Goal: Download file/media

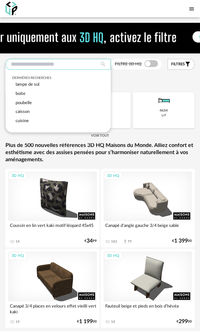
click at [46, 66] on input "text" at bounding box center [57, 64] width 105 height 11
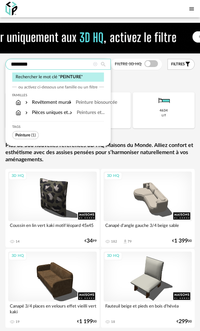
type input "********"
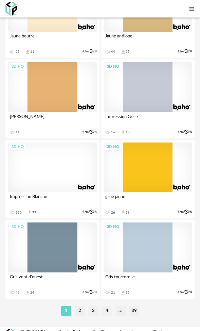
scroll to position [3846, 0]
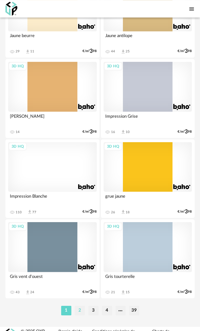
click at [80, 306] on li "2" at bounding box center [80, 311] width 10 height 10
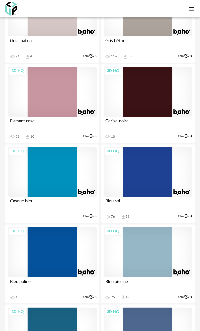
scroll to position [749, 0]
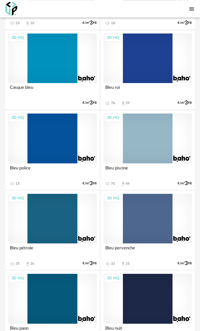
click at [150, 144] on div "3D HQ" at bounding box center [148, 138] width 89 height 50
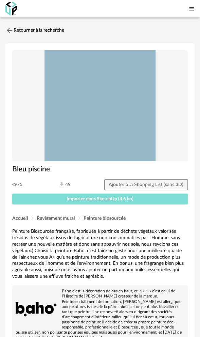
click at [95, 198] on span "Importer dans SketchUp (4,6 ko)" at bounding box center [100, 198] width 67 height 5
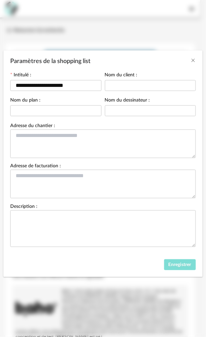
click at [182, 262] on span "Enregistrer" at bounding box center [179, 264] width 23 height 5
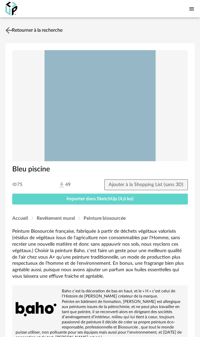
click at [17, 31] on link "Retourner à la recherche" at bounding box center [33, 30] width 59 height 15
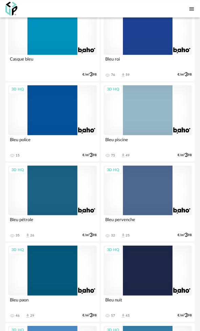
scroll to position [825, 0]
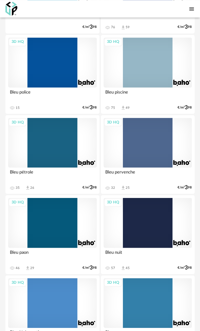
click at [58, 213] on div "3D HQ" at bounding box center [52, 223] width 89 height 50
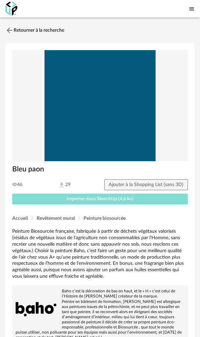
click at [99, 198] on span "Importer dans SketchUp (4,6 ko)" at bounding box center [100, 198] width 67 height 5
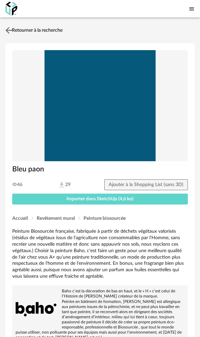
click at [13, 29] on img at bounding box center [9, 30] width 10 height 10
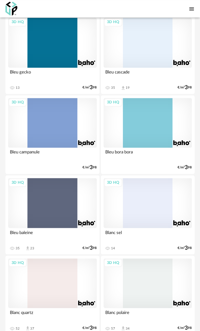
scroll to position [1325, 0]
click at [158, 277] on div "3D HQ" at bounding box center [148, 283] width 89 height 50
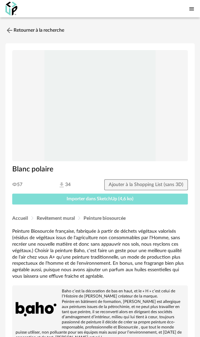
click at [89, 197] on span "Importer dans SketchUp (4,6 ko)" at bounding box center [100, 198] width 67 height 5
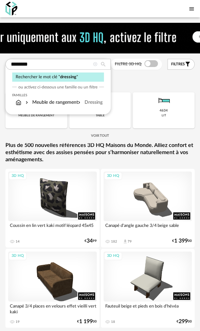
type input "********"
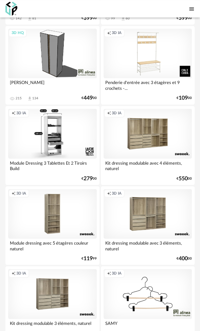
scroll to position [3846, 0]
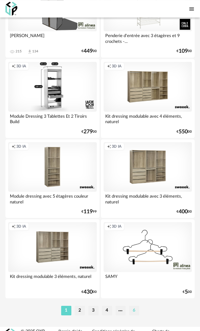
click at [134, 306] on li "6" at bounding box center [134, 311] width 10 height 10
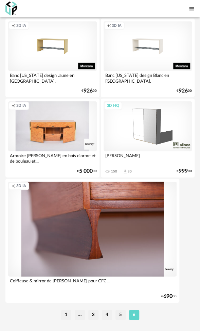
scroll to position [927, 0]
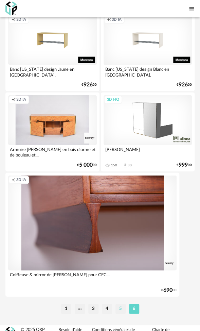
click at [123, 304] on li "5" at bounding box center [121, 309] width 10 height 10
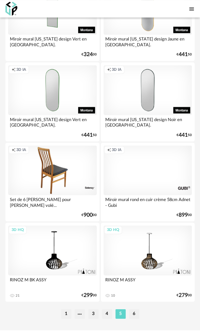
scroll to position [3846, 0]
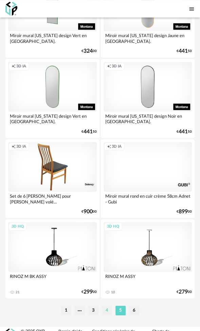
click at [104, 306] on li "4" at bounding box center [107, 311] width 10 height 10
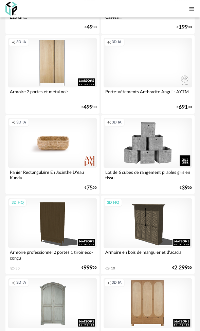
scroll to position [204, 0]
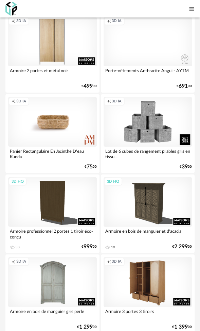
click at [156, 272] on div "Creation icon 3D IA" at bounding box center [148, 282] width 89 height 50
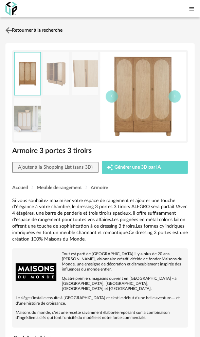
click at [13, 31] on img at bounding box center [9, 30] width 10 height 10
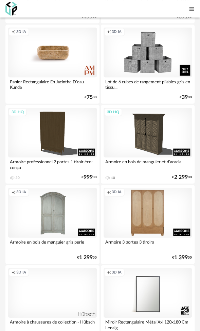
scroll to position [238, 0]
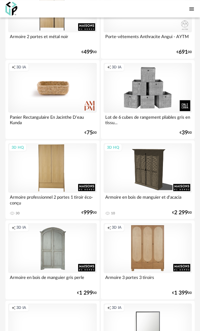
click at [56, 167] on div "3D HQ" at bounding box center [52, 168] width 89 height 50
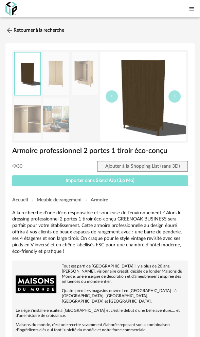
click at [91, 181] on span "Importer dans SketchUp (3,6 Mo)" at bounding box center [100, 180] width 69 height 5
